Goal: Task Accomplishment & Management: Use online tool/utility

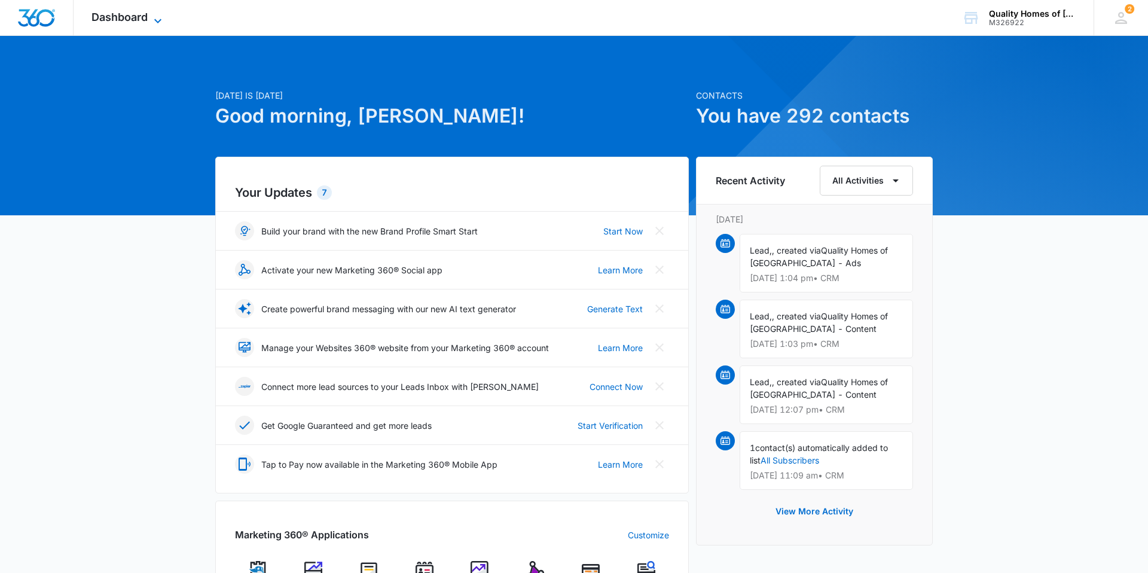
click at [105, 22] on span "Dashboard" at bounding box center [119, 17] width 56 height 13
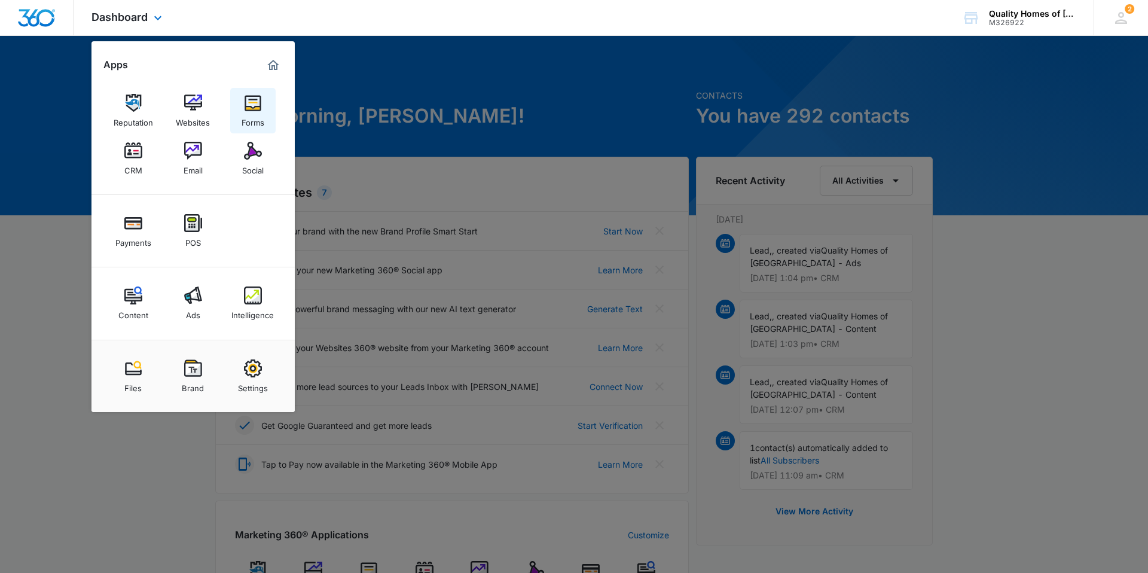
click at [231, 116] on link "Forms" at bounding box center [252, 110] width 45 height 45
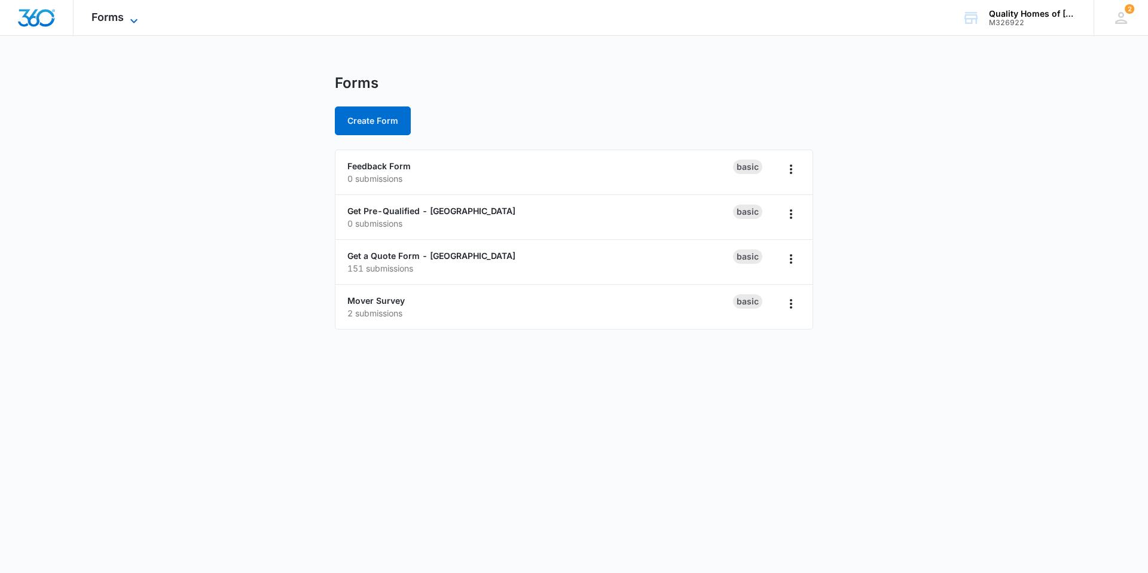
click at [118, 21] on span "Forms" at bounding box center [107, 17] width 32 height 13
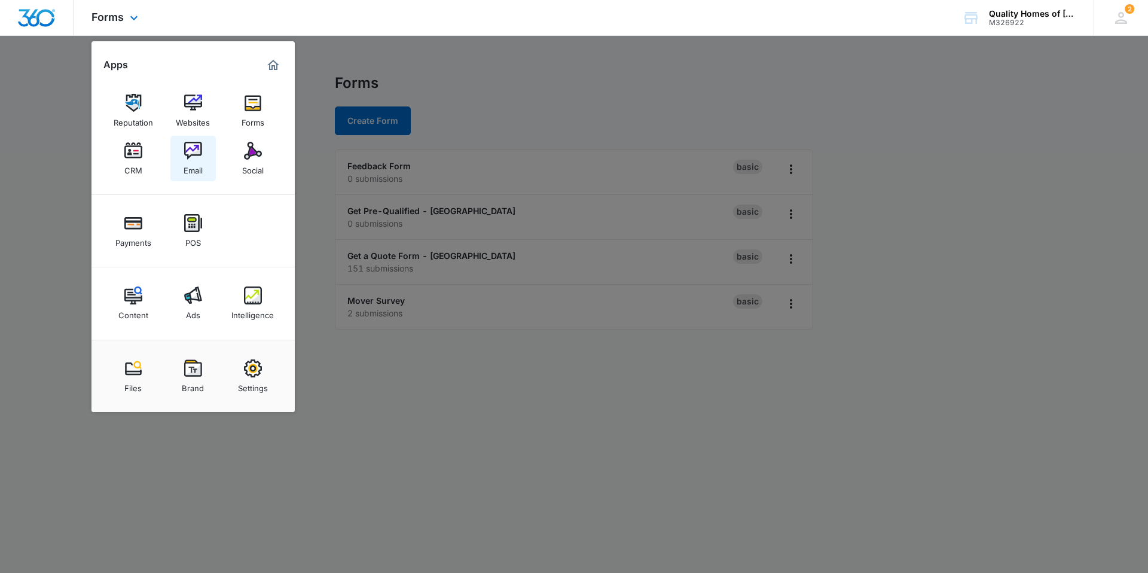
click at [181, 156] on link "Email" at bounding box center [192, 158] width 45 height 45
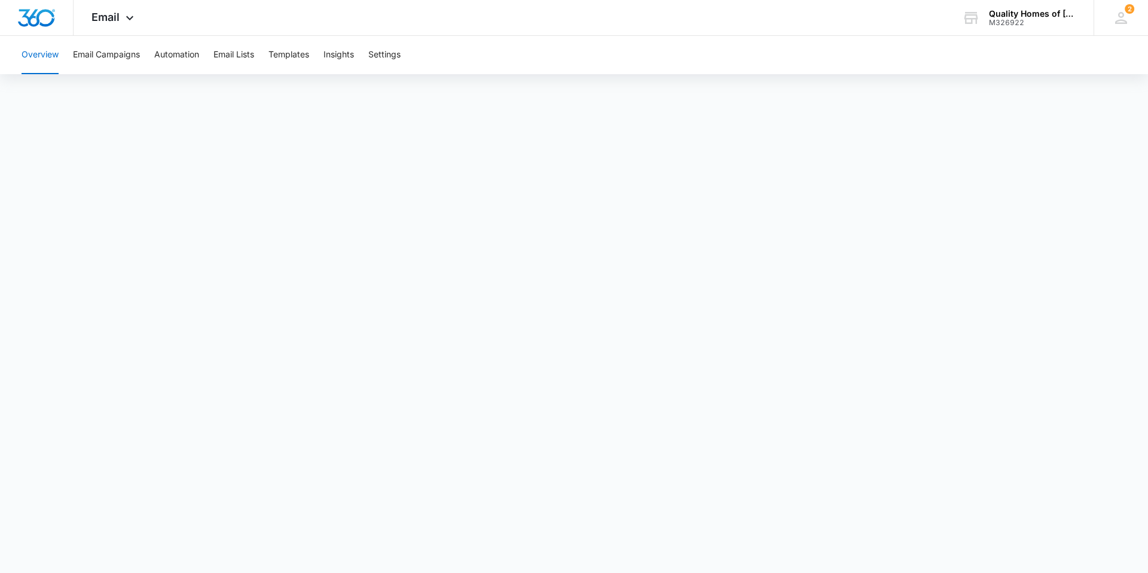
click at [268, 53] on div "Overview Email Campaigns Automation Email Lists Templates Insights Settings" at bounding box center [573, 55] width 1119 height 38
click at [280, 54] on button "Templates" at bounding box center [288, 55] width 41 height 38
click at [212, 56] on div "Overview Email Campaigns Automation Email Lists Templates Insights Settings" at bounding box center [573, 55] width 1119 height 38
click at [224, 56] on button "Email Lists" at bounding box center [233, 55] width 41 height 38
